Goal: Transaction & Acquisition: Purchase product/service

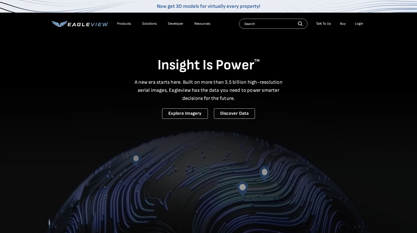
click at [361, 23] on div "Login" at bounding box center [359, 23] width 8 height 5
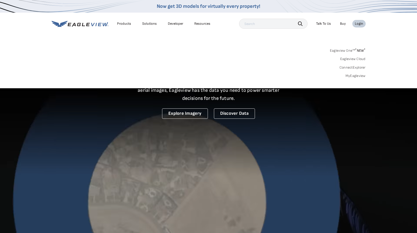
click at [356, 77] on link "MyEagleview" at bounding box center [356, 76] width 20 height 5
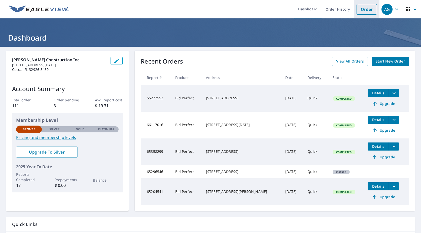
click at [358, 11] on link "Order" at bounding box center [367, 9] width 20 height 11
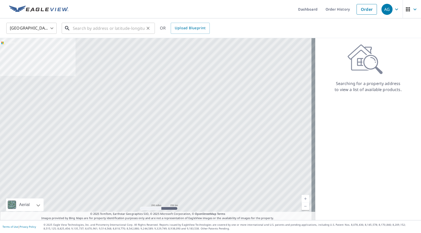
click at [105, 28] on input "text" at bounding box center [109, 28] width 72 height 14
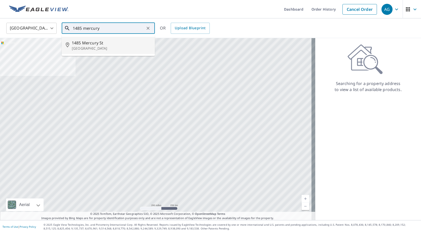
click at [100, 48] on p "Merritt Island, FL 32953" at bounding box center [111, 48] width 79 height 5
type input "1485 Mercury St Merritt Island, FL 32953"
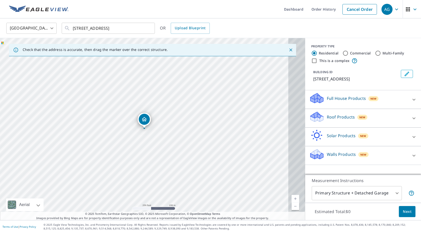
click at [327, 120] on p "Roof Products" at bounding box center [341, 117] width 28 height 6
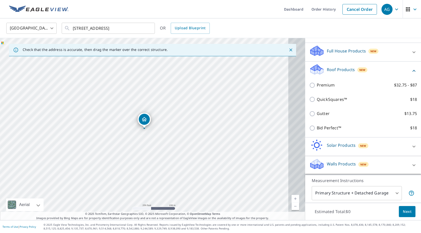
scroll to position [50, 0]
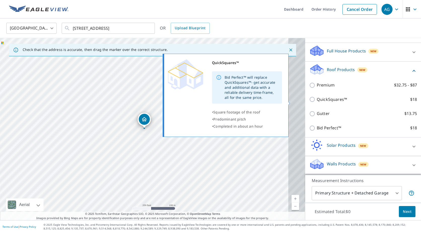
click at [317, 101] on p "QuickSquares™" at bounding box center [332, 99] width 30 height 6
click at [315, 101] on input "QuickSquares™ $18" at bounding box center [313, 99] width 8 height 6
checkbox input "true"
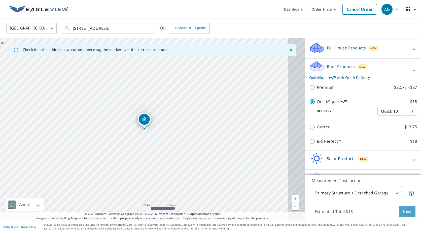
click at [405, 210] on span "Next" at bounding box center [407, 211] width 9 height 6
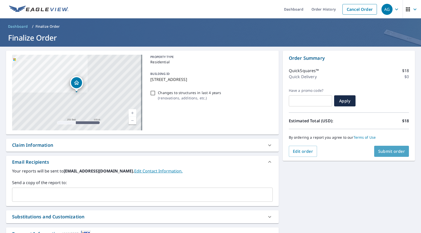
click at [392, 152] on span "Submit order" at bounding box center [391, 151] width 27 height 6
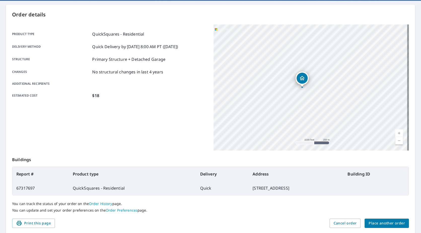
scroll to position [65, 0]
